Goal: Task Accomplishment & Management: Use online tool/utility

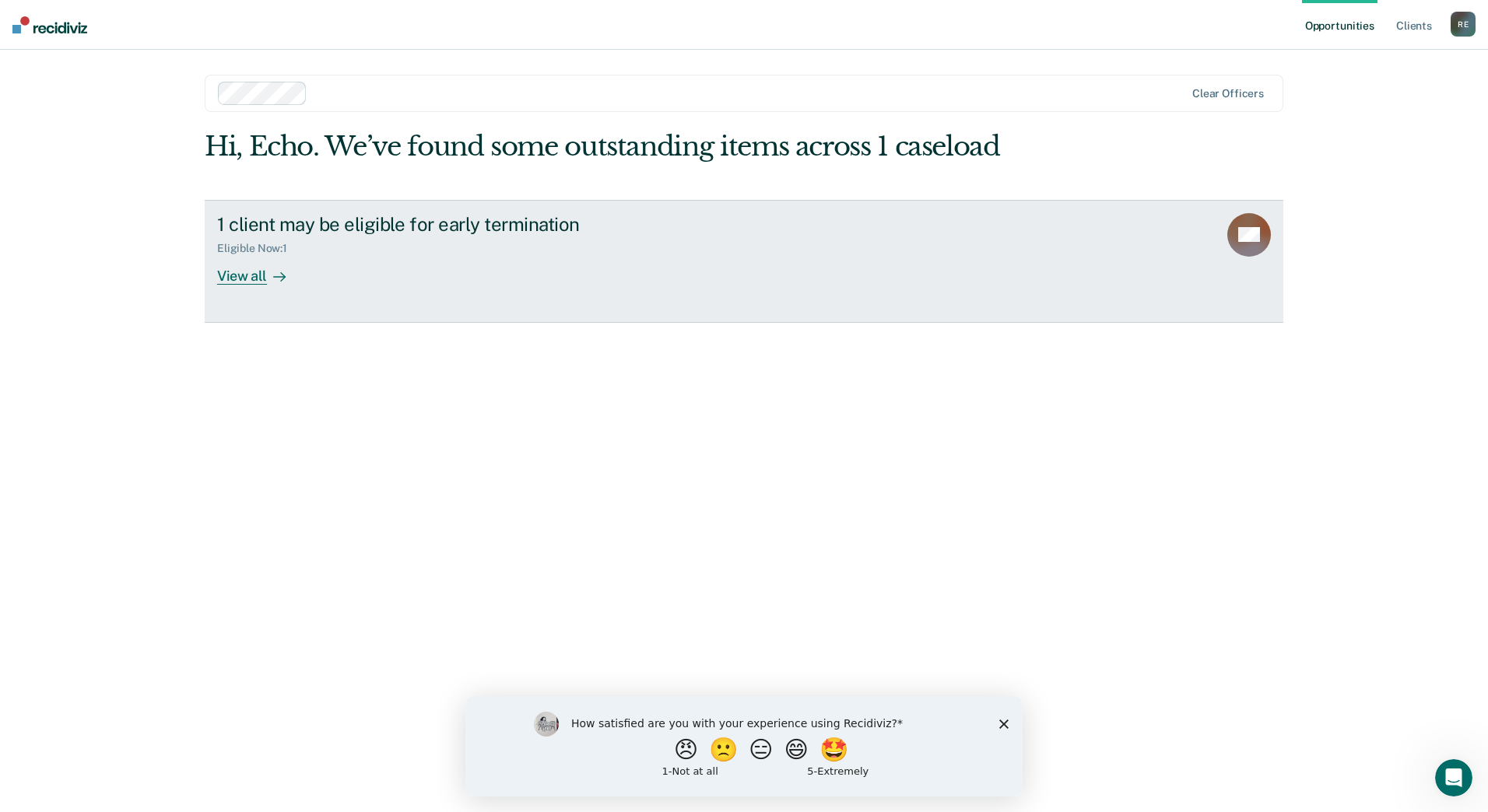
click at [272, 265] on div "View all" at bounding box center [261, 269] width 87 height 30
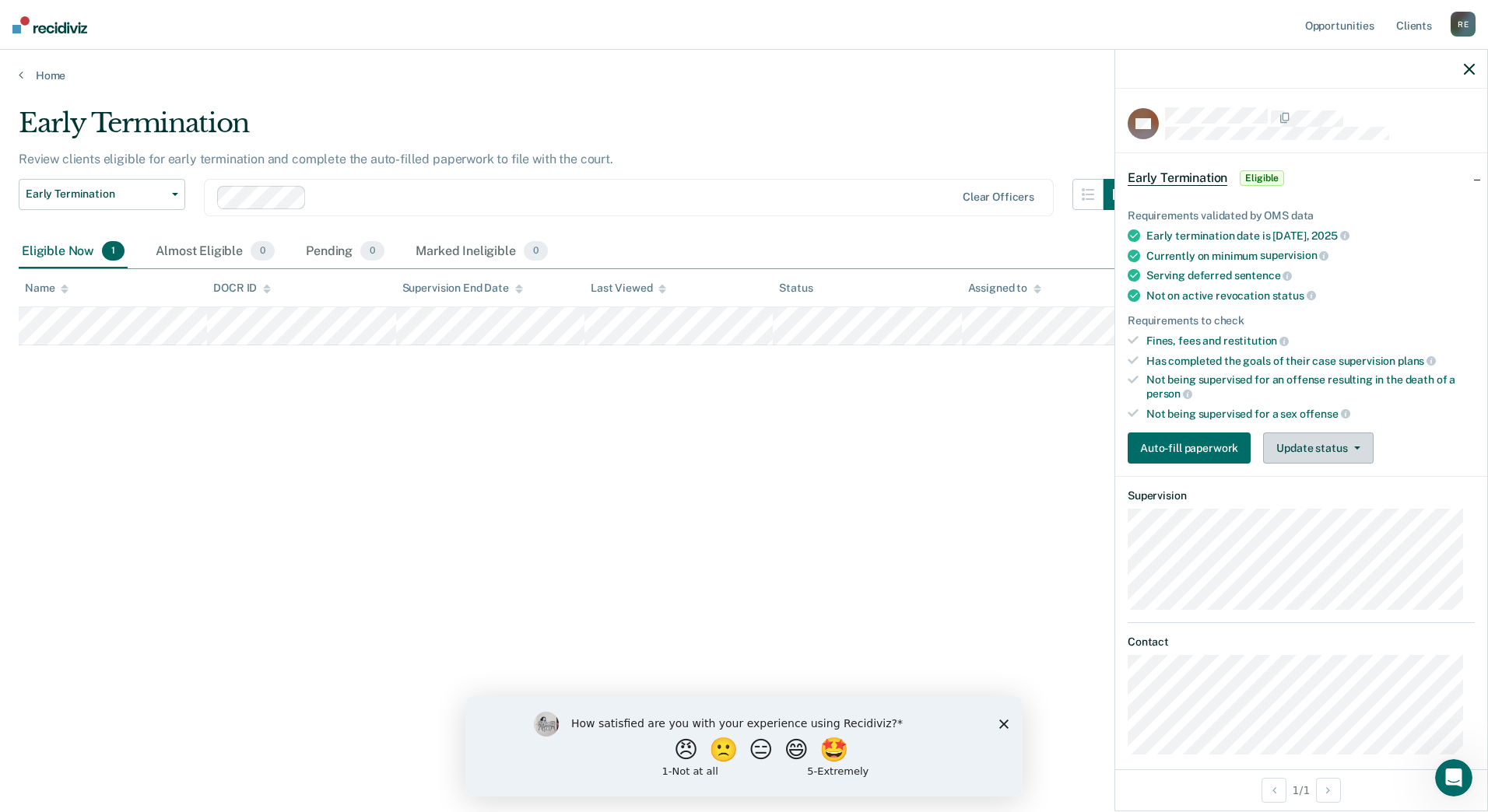
click at [1321, 443] on button "Update status" at bounding box center [1318, 448] width 110 height 31
click at [1315, 505] on button "Mark Ineligible" at bounding box center [1338, 510] width 150 height 25
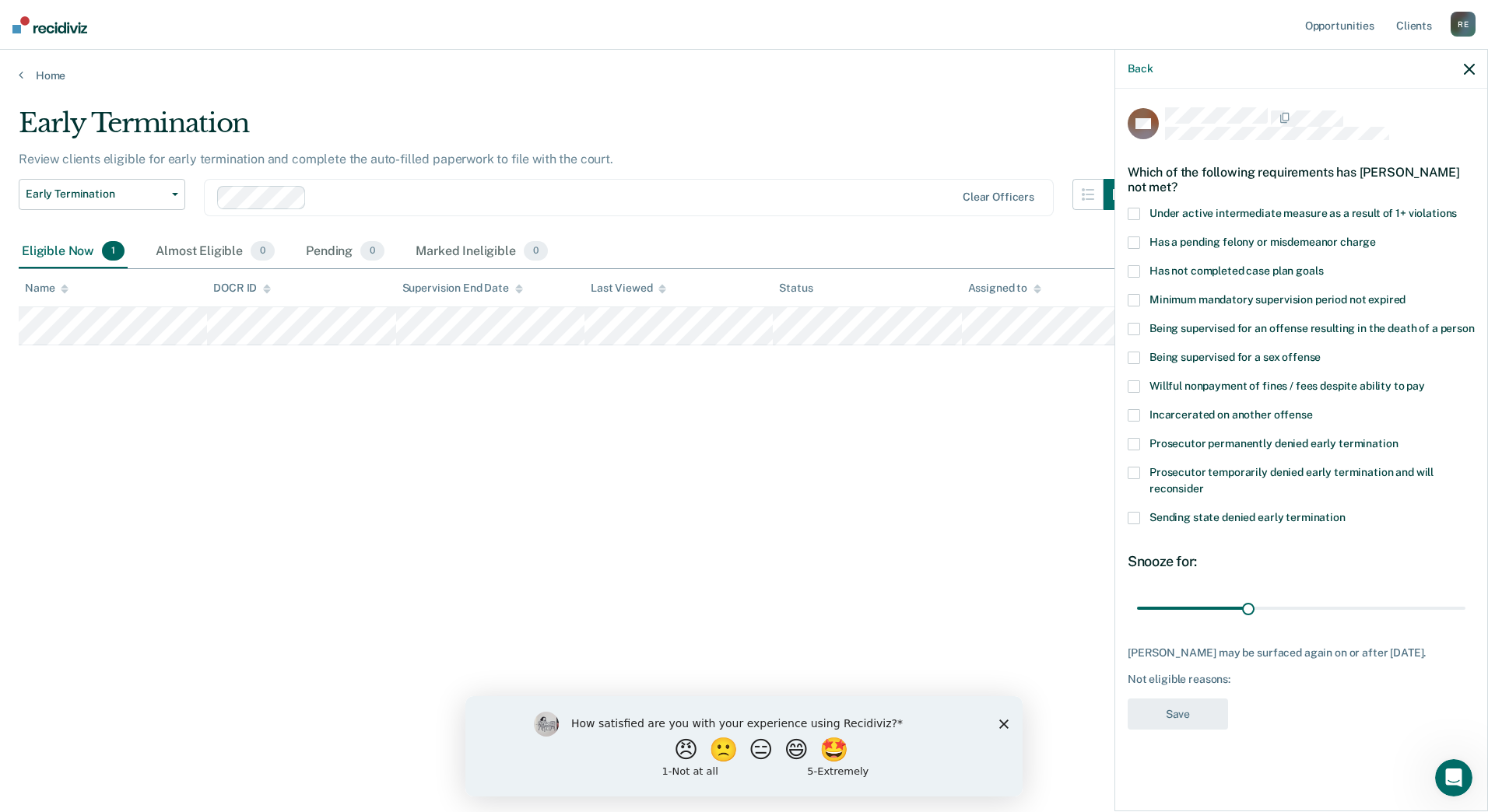
click at [1133, 383] on span at bounding box center [1134, 387] width 12 height 12
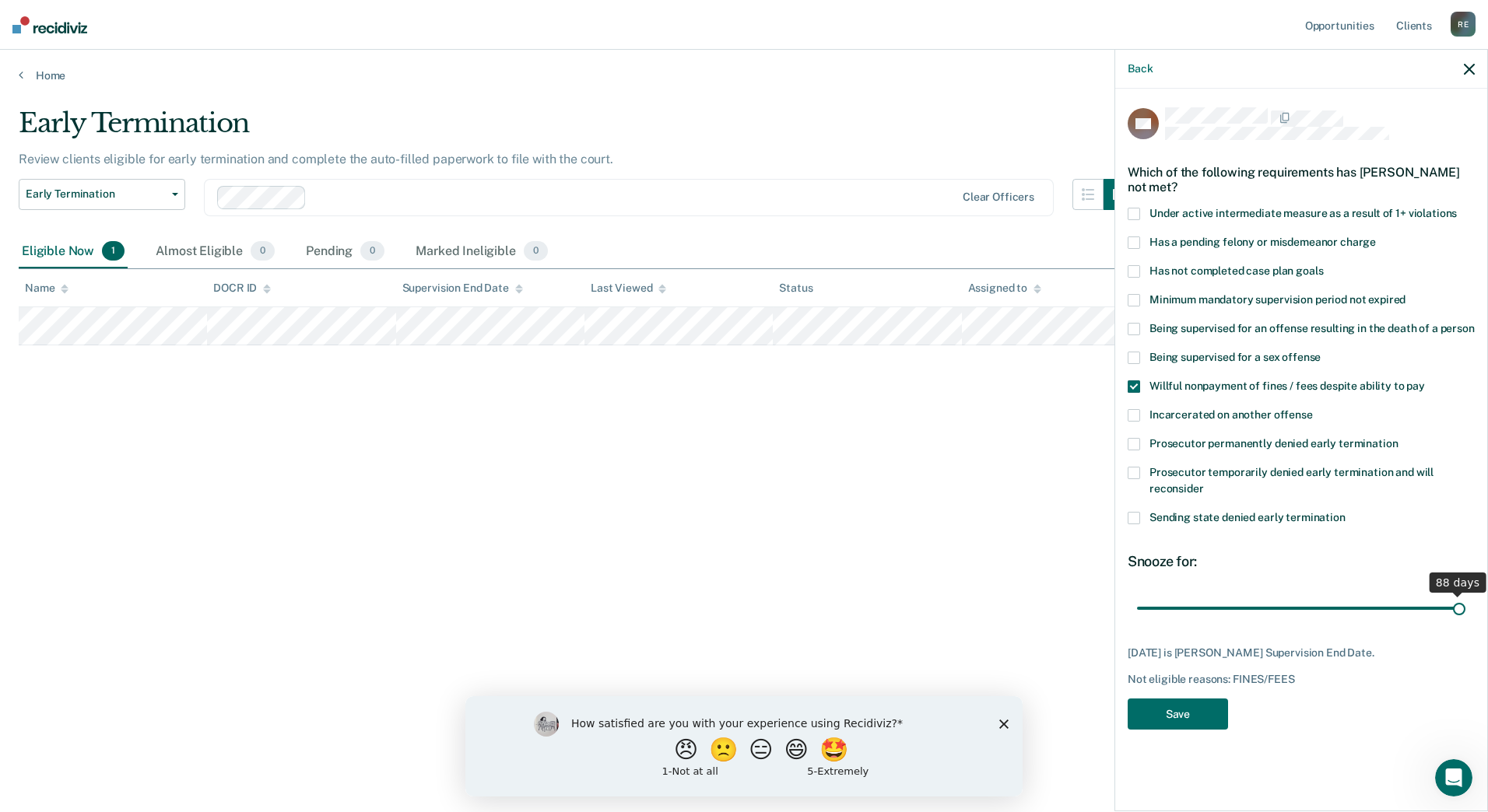
drag, startPoint x: 1251, startPoint y: 606, endPoint x: 1466, endPoint y: 603, distance: 215.0
type input "88"
click at [1465, 603] on input "range" at bounding box center [1301, 607] width 329 height 27
click at [1204, 700] on button "Save" at bounding box center [1178, 714] width 100 height 32
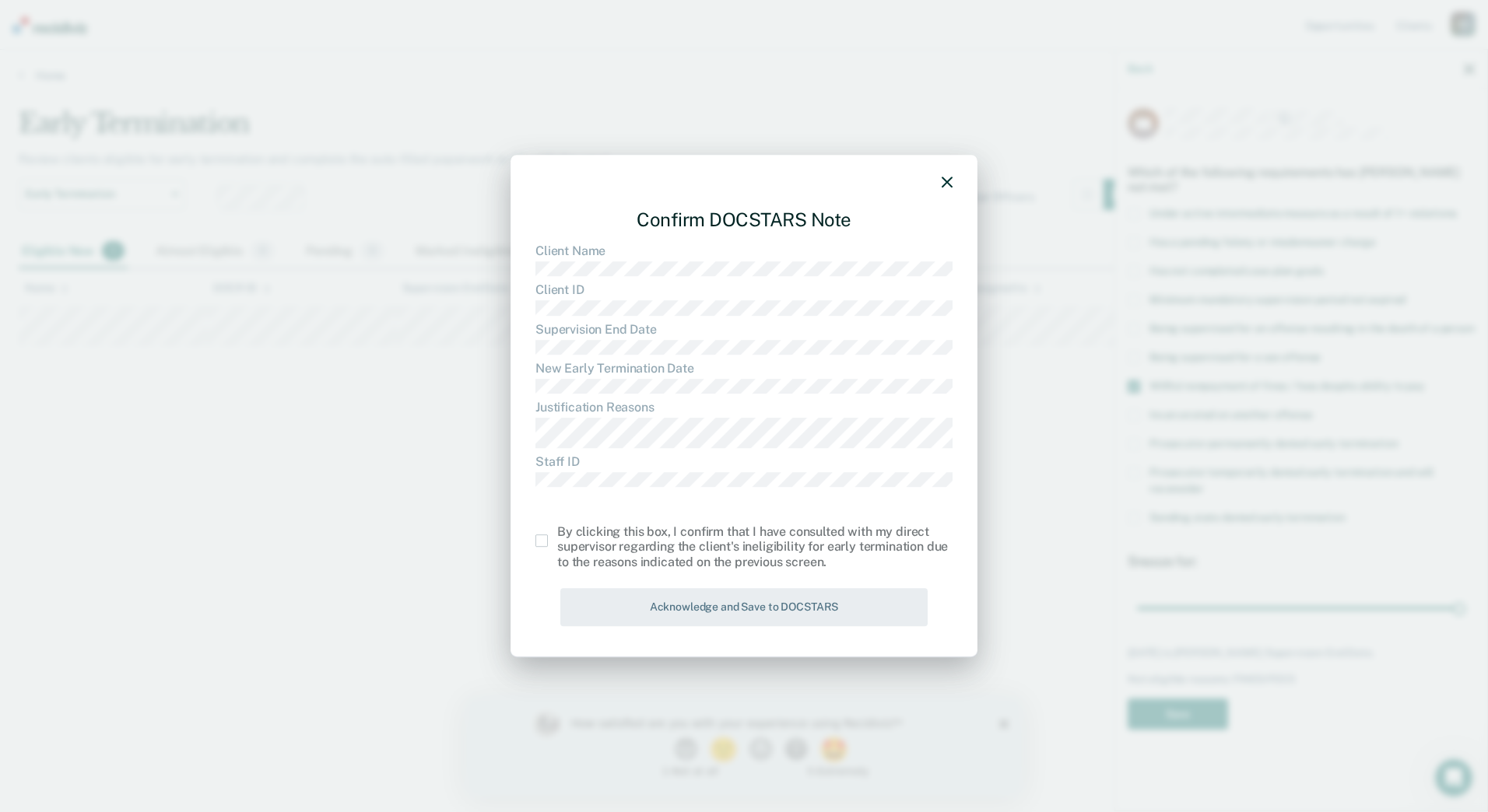
click at [539, 539] on span at bounding box center [541, 540] width 12 height 12
click at [557, 534] on input "checkbox" at bounding box center [557, 534] width 0 height 0
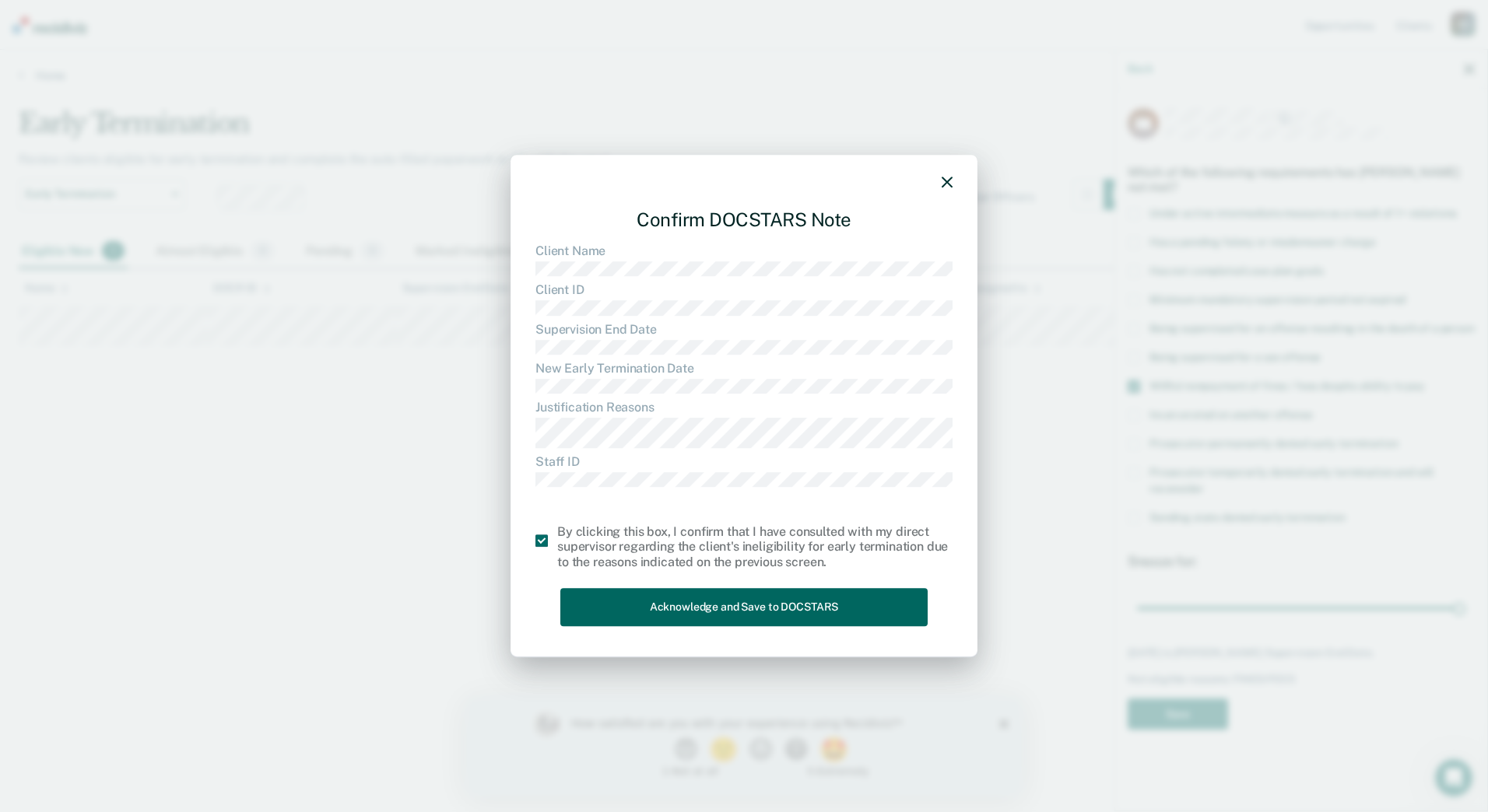
click at [668, 611] on button "Acknowledge and Save to DOCSTARS" at bounding box center [744, 607] width 367 height 38
